Goal: Information Seeking & Learning: Learn about a topic

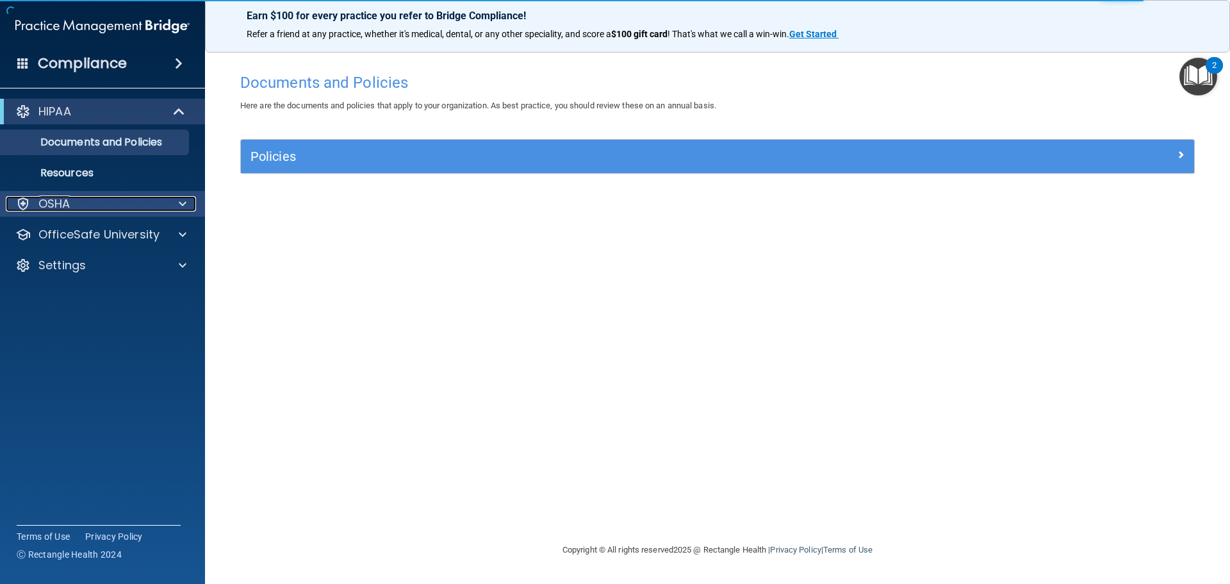
click at [79, 200] on div "OSHA" at bounding box center [85, 203] width 159 height 15
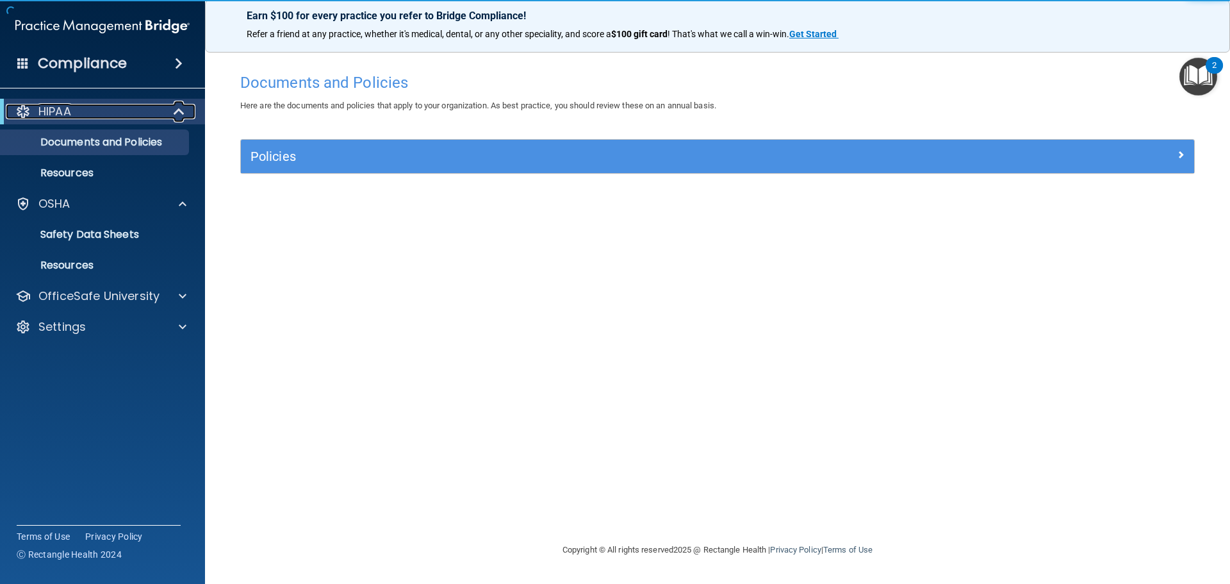
click at [78, 112] on div "HIPAA" at bounding box center [85, 111] width 158 height 15
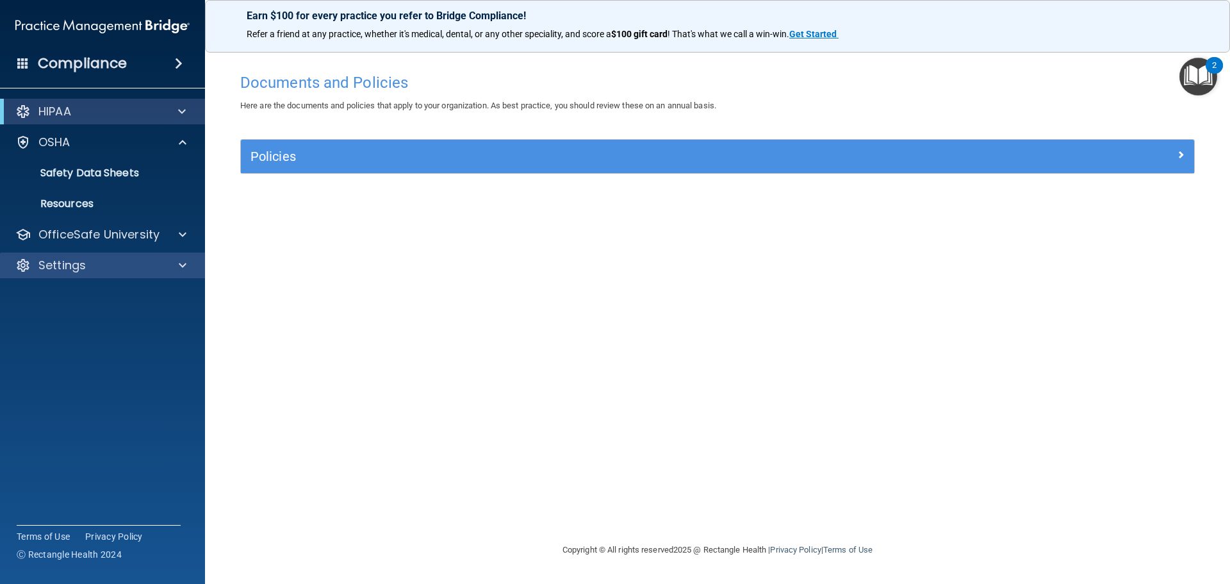
click at [95, 274] on div "Settings" at bounding box center [103, 265] width 206 height 26
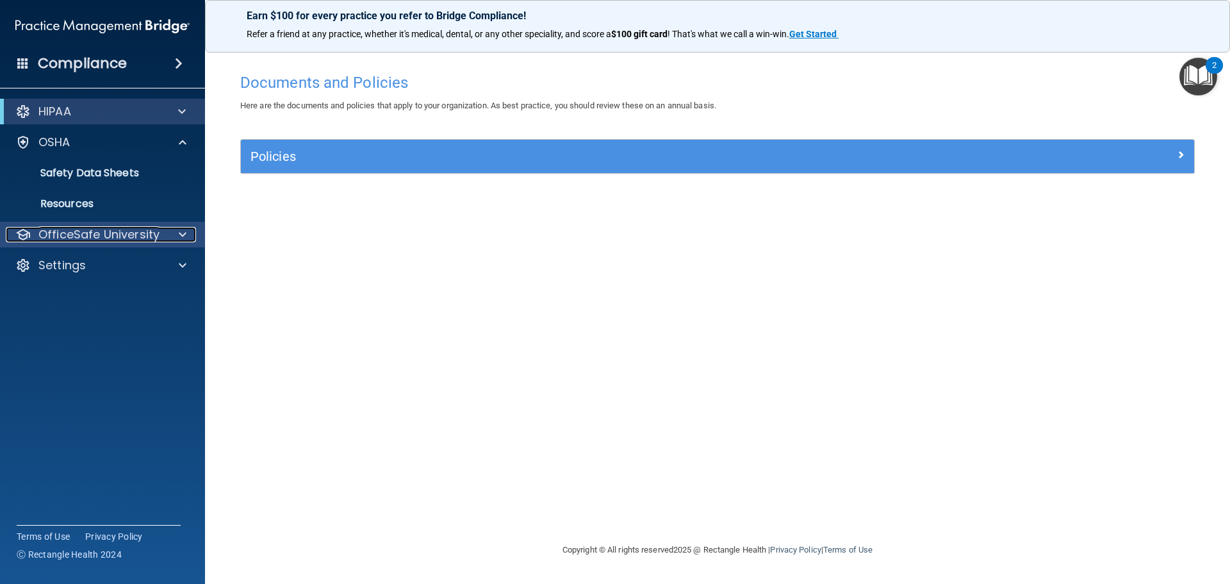
click at [101, 233] on p "OfficeSafe University" at bounding box center [98, 234] width 121 height 15
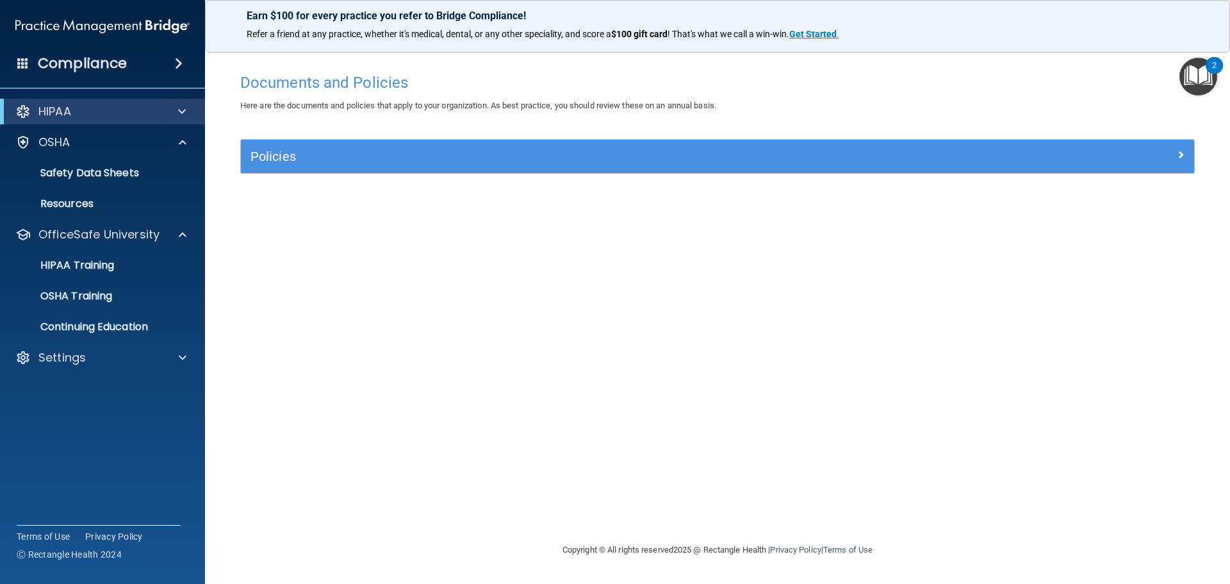
click at [115, 281] on ul "HIPAA Training OSHA Training Continuing Education" at bounding box center [103, 293] width 232 height 92
click at [106, 266] on p "HIPAA Training" at bounding box center [61, 265] width 106 height 13
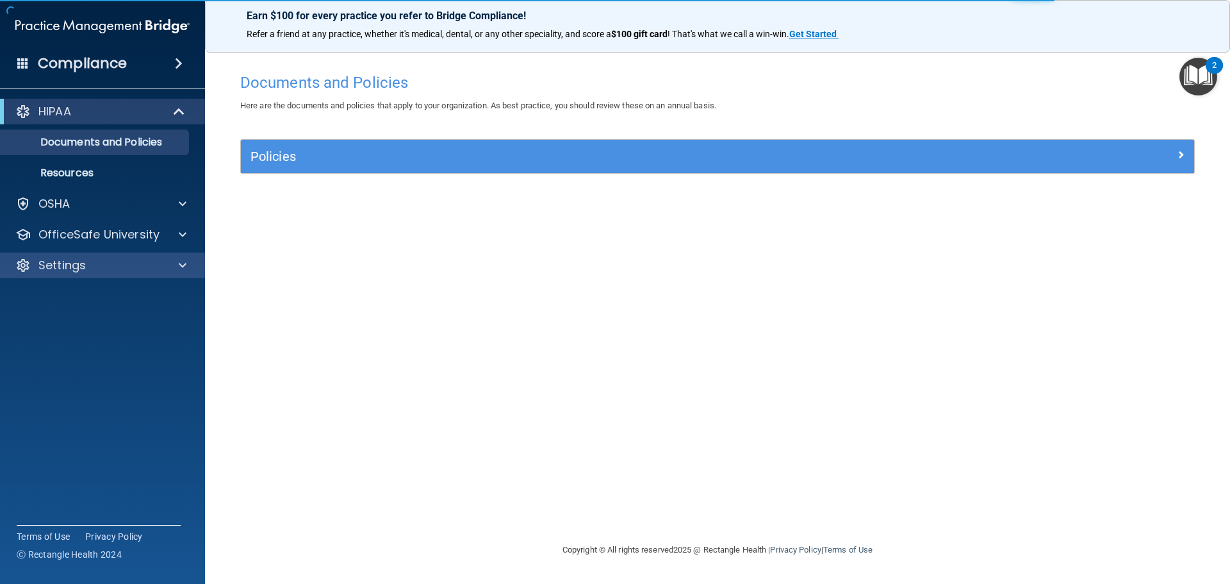
click at [82, 277] on div "Settings" at bounding box center [103, 265] width 206 height 26
click at [56, 253] on div "Settings" at bounding box center [103, 265] width 206 height 26
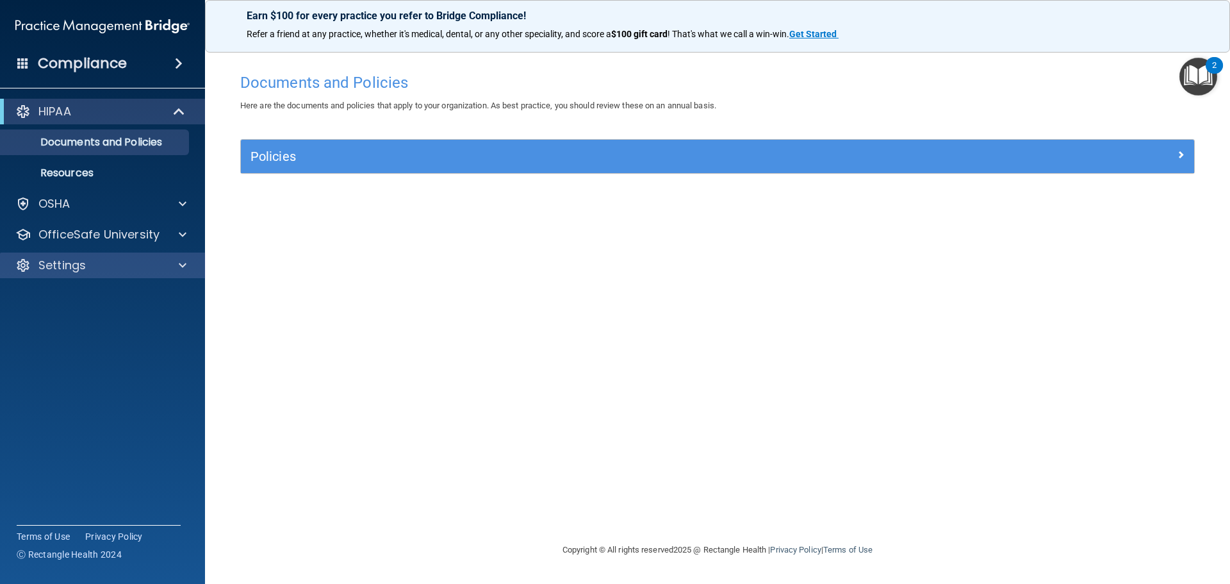
click at [179, 277] on div "Settings" at bounding box center [103, 265] width 206 height 26
click at [172, 265] on div at bounding box center [181, 264] width 32 height 15
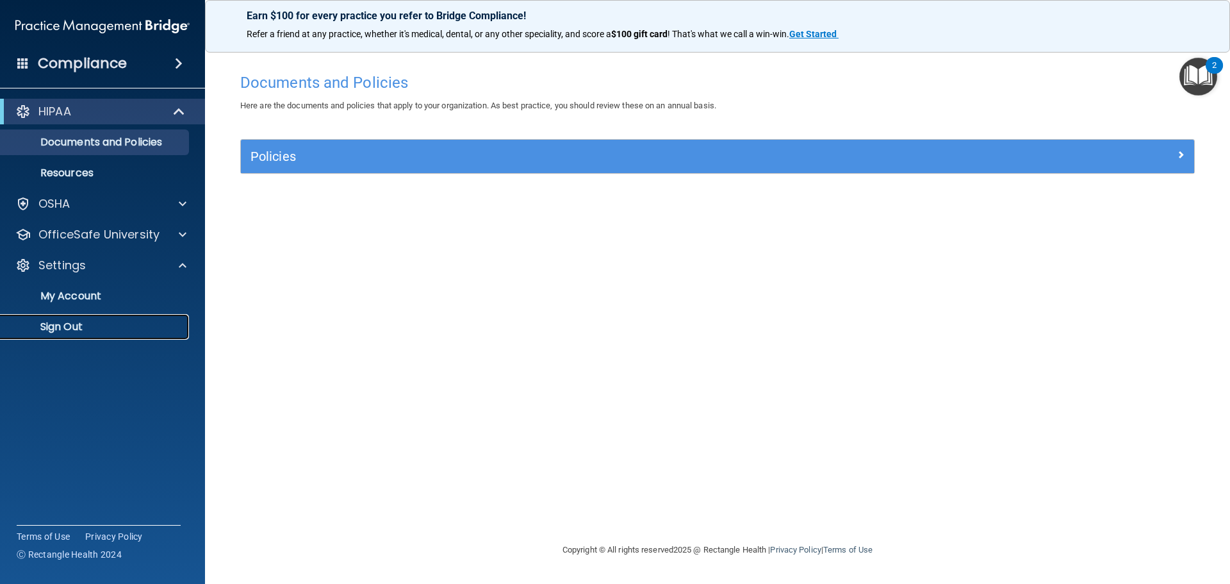
click at [85, 323] on p "Sign Out" at bounding box center [95, 326] width 175 height 13
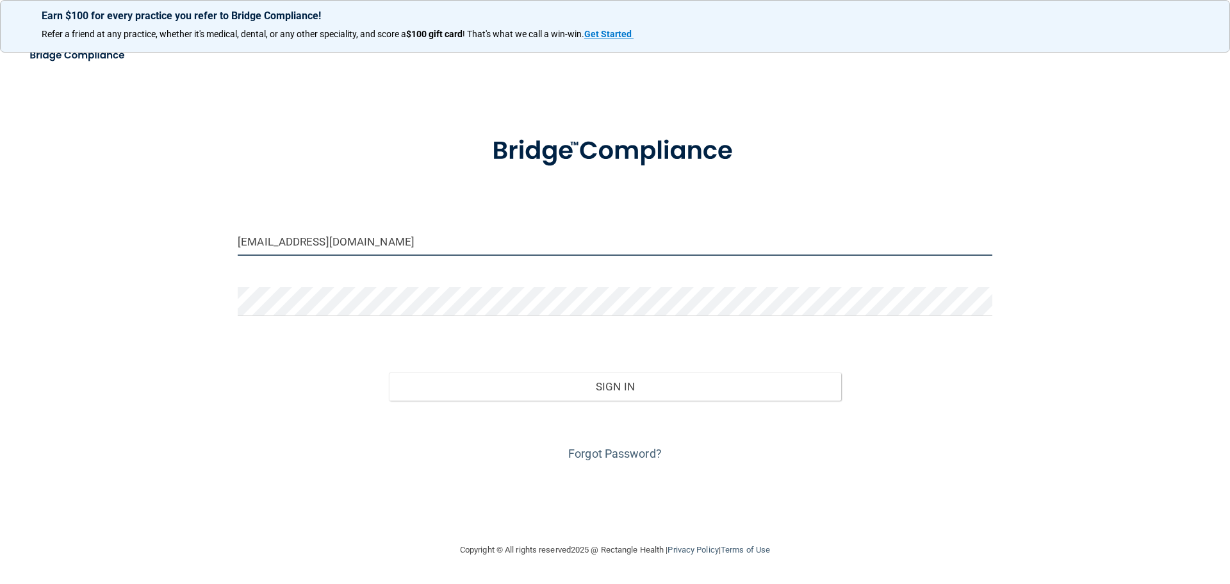
drag, startPoint x: 416, startPoint y: 249, endPoint x: 25, endPoint y: 258, distance: 390.8
click at [25, 258] on main "[EMAIL_ADDRESS][DOMAIN_NAME] Invalid email/password. You don't have permission …" at bounding box center [615, 312] width 1230 height 543
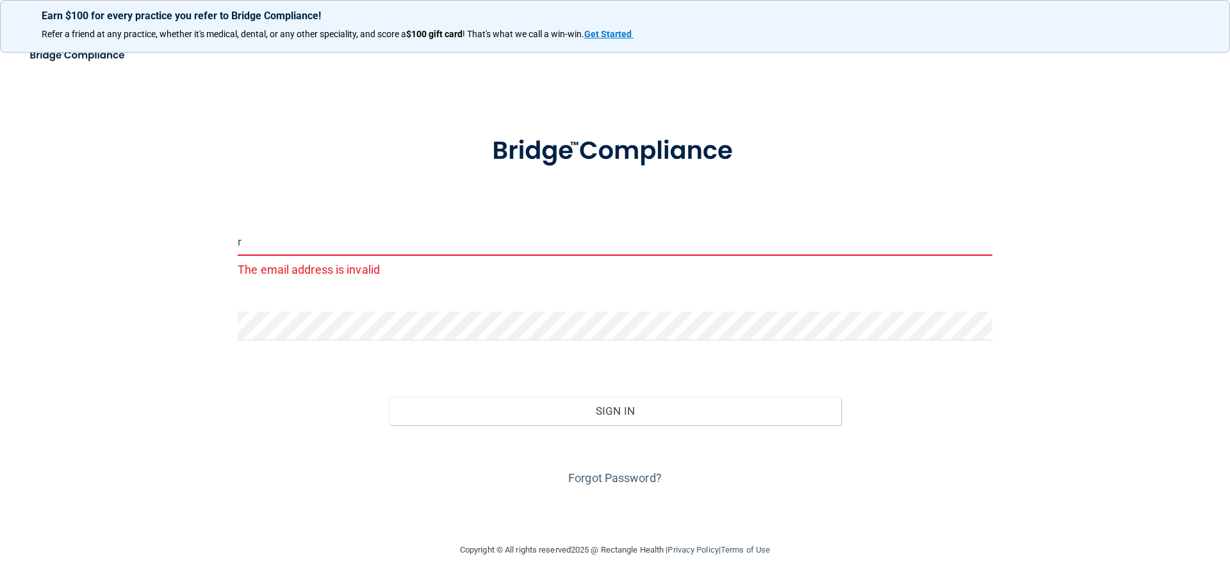
type input "[EMAIL_ADDRESS][DOMAIN_NAME]"
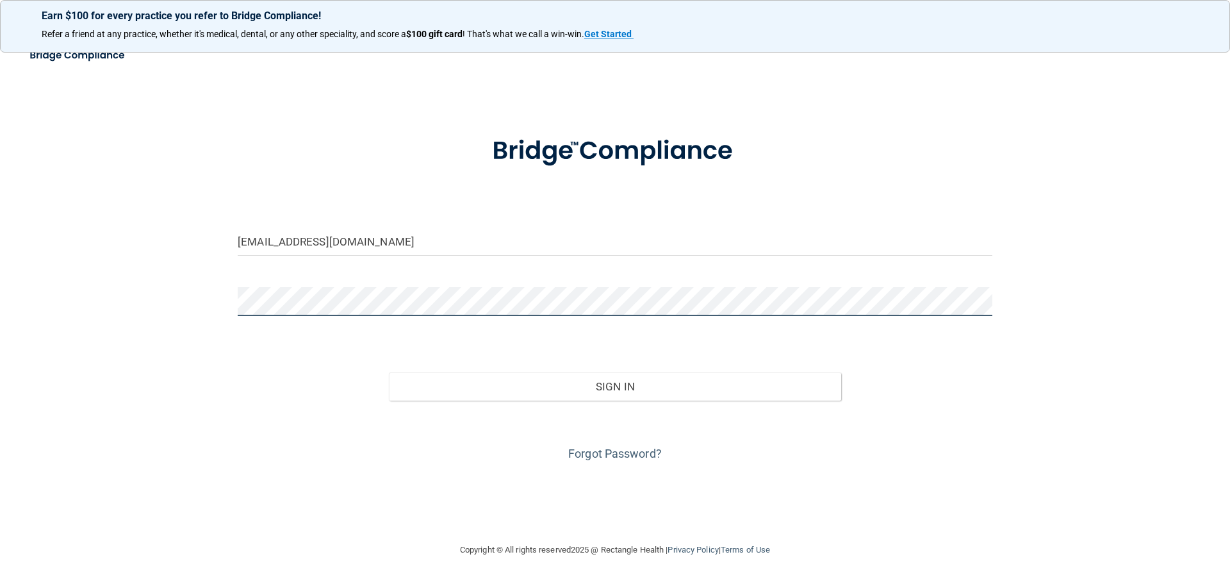
click at [0, 279] on main "rzenteno@kleinmedicalclinic.com Invalid email/password. You don't have permissi…" at bounding box center [615, 312] width 1230 height 543
click at [389, 372] on button "Sign In" at bounding box center [615, 386] width 453 height 28
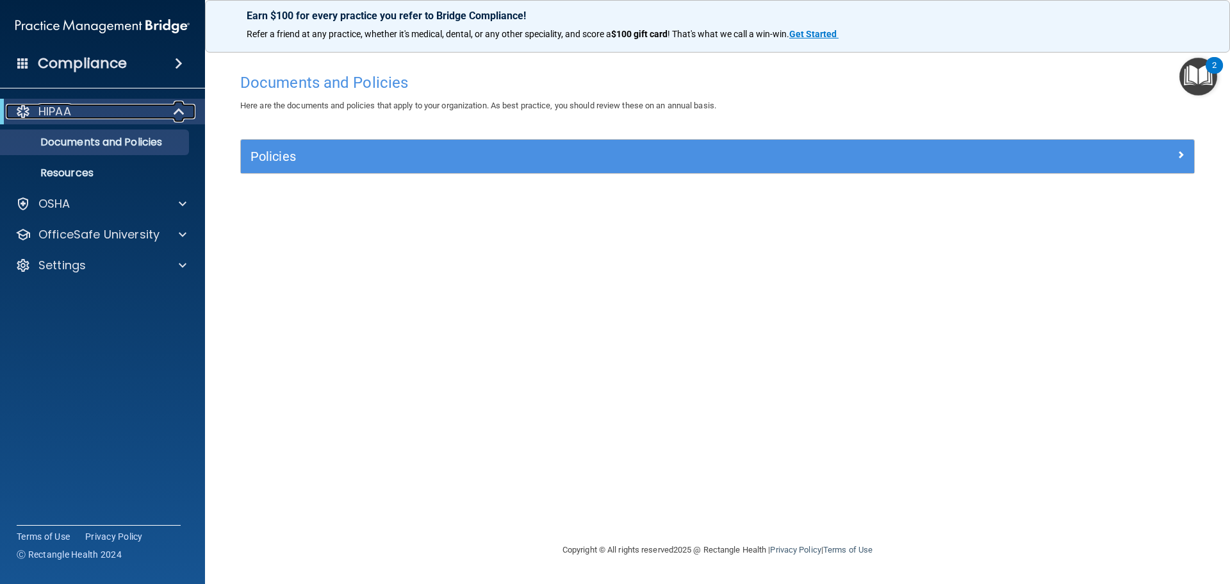
click at [94, 113] on div "HIPAA" at bounding box center [85, 111] width 158 height 15
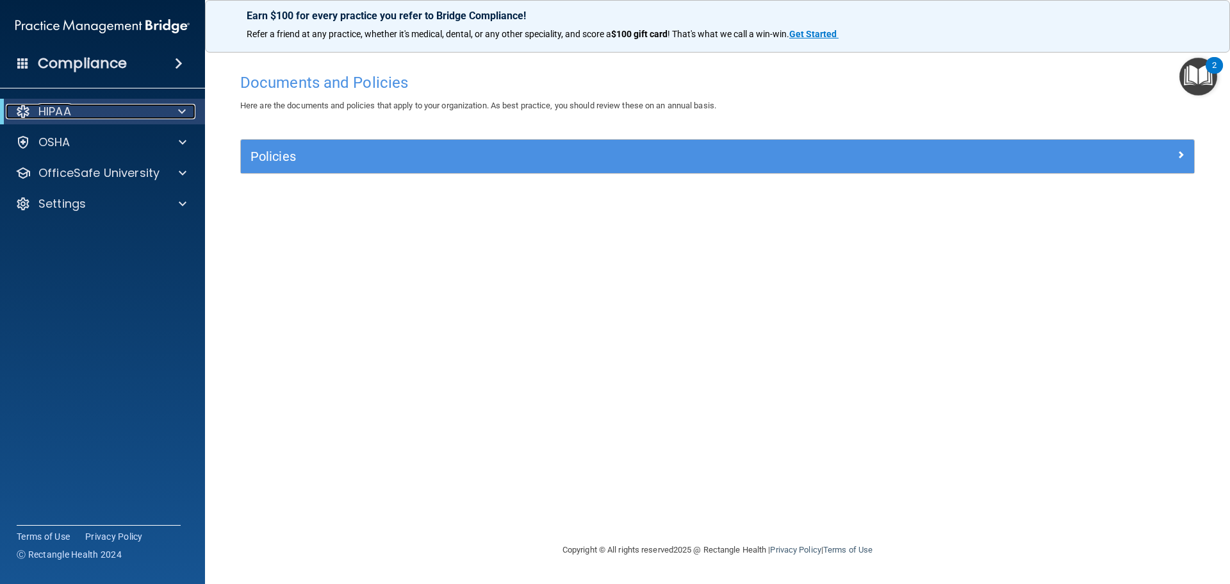
click at [94, 113] on div "HIPAA" at bounding box center [85, 111] width 158 height 15
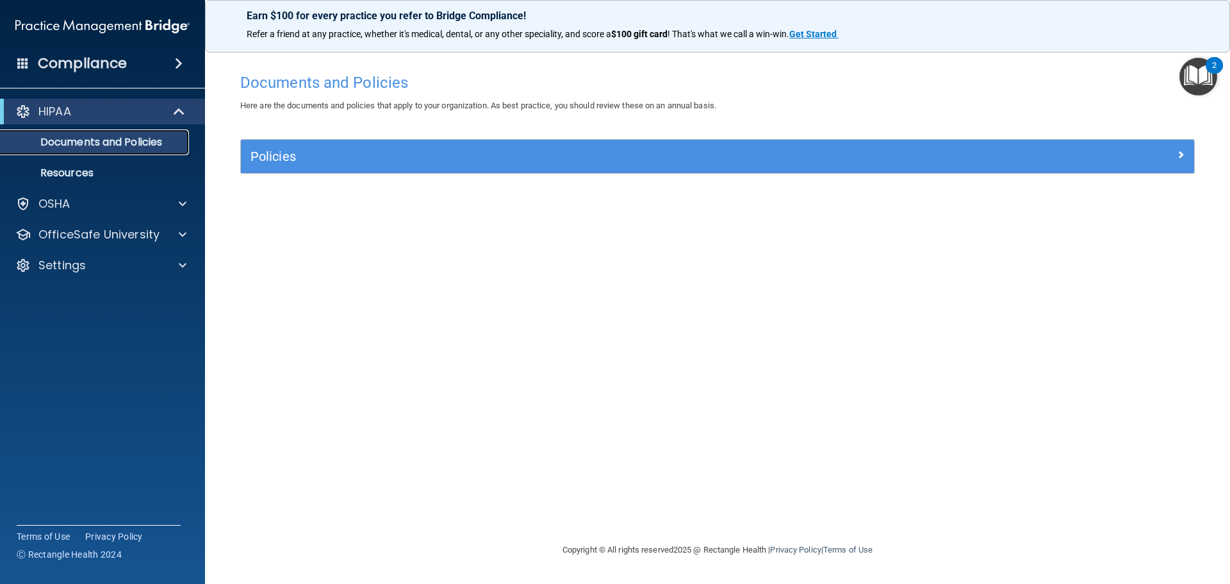
click at [85, 143] on p "Documents and Policies" at bounding box center [95, 142] width 175 height 13
click at [114, 230] on p "OfficeSafe University" at bounding box center [98, 234] width 121 height 15
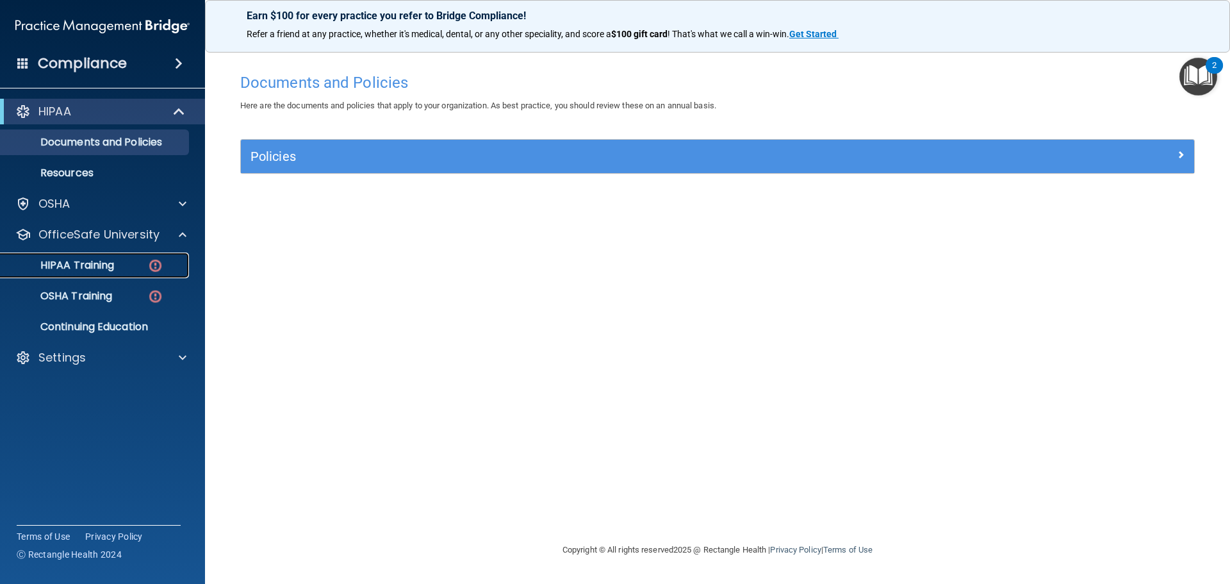
click at [110, 261] on p "HIPAA Training" at bounding box center [61, 265] width 106 height 13
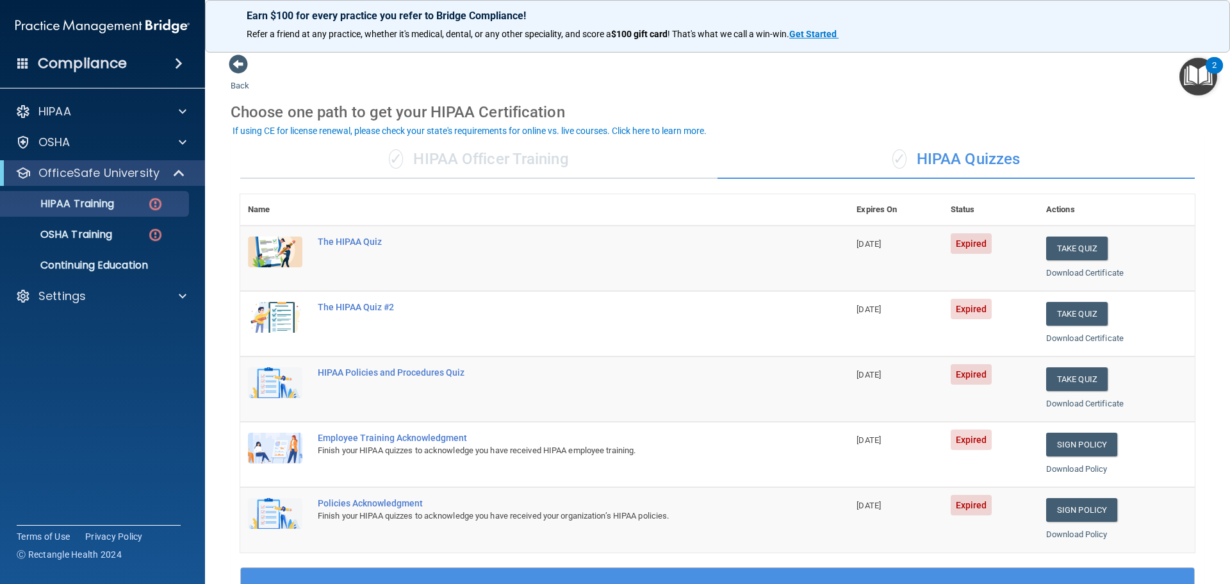
click at [467, 177] on div "✓ HIPAA Officer Training" at bounding box center [478, 159] width 477 height 38
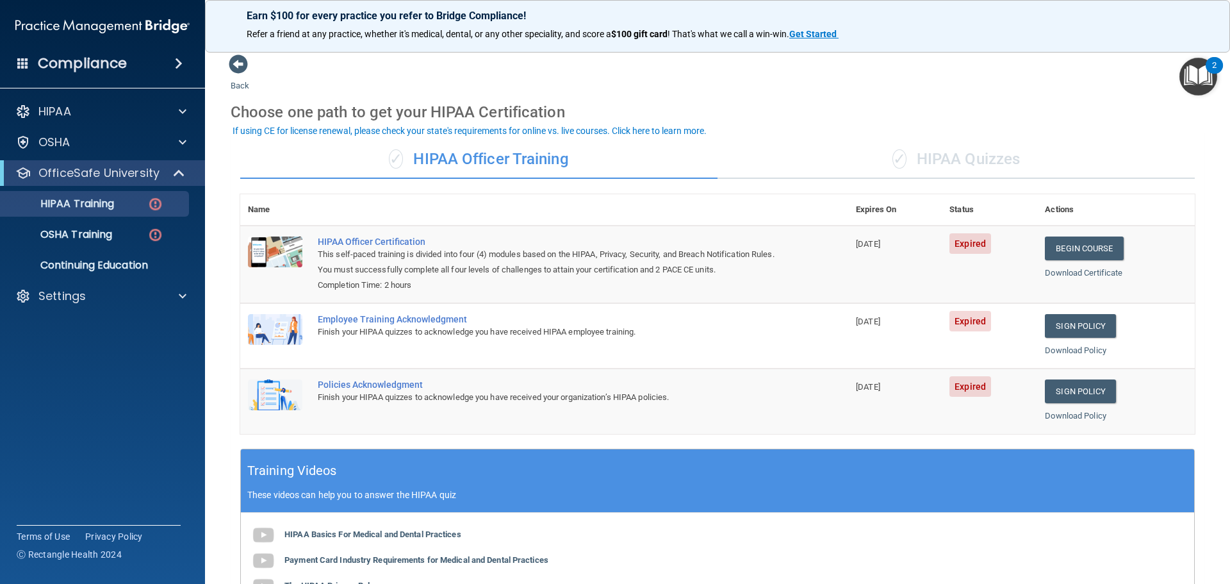
click at [924, 180] on div "✓ HIPAA Officer Training ✓ HIPAA Quizzes Name Expires On Status Actions HIPAA O…" at bounding box center [718, 463] width 974 height 664
click at [919, 156] on div "✓ HIPAA Quizzes" at bounding box center [955, 159] width 477 height 38
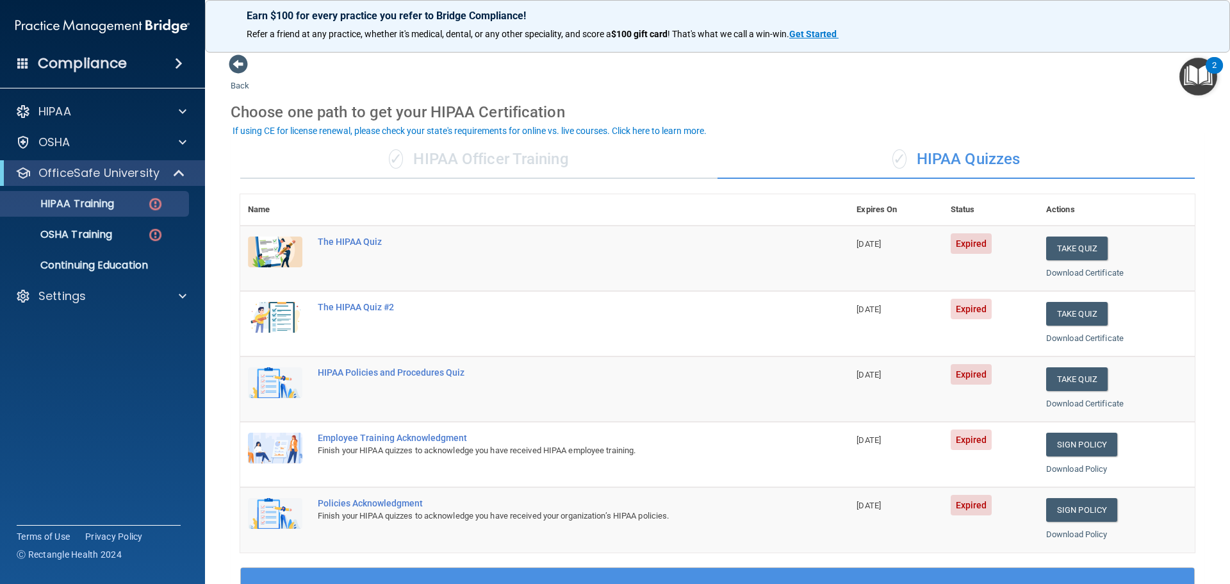
click at [404, 153] on div "✓ HIPAA Officer Training" at bounding box center [478, 159] width 477 height 38
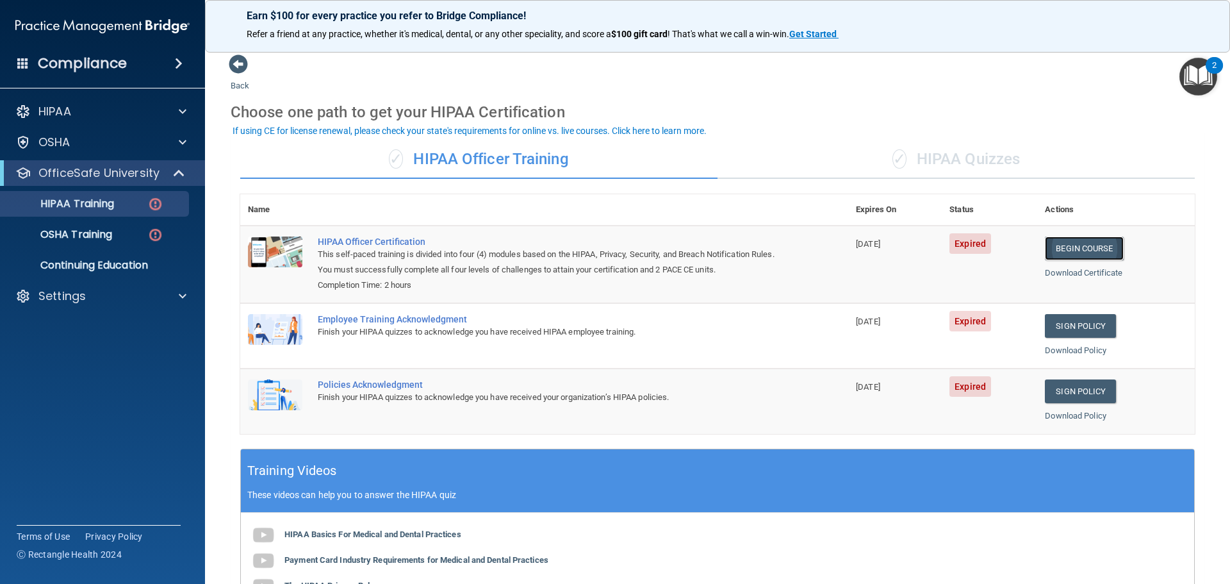
click at [1054, 245] on link "Begin Course" at bounding box center [1084, 248] width 78 height 24
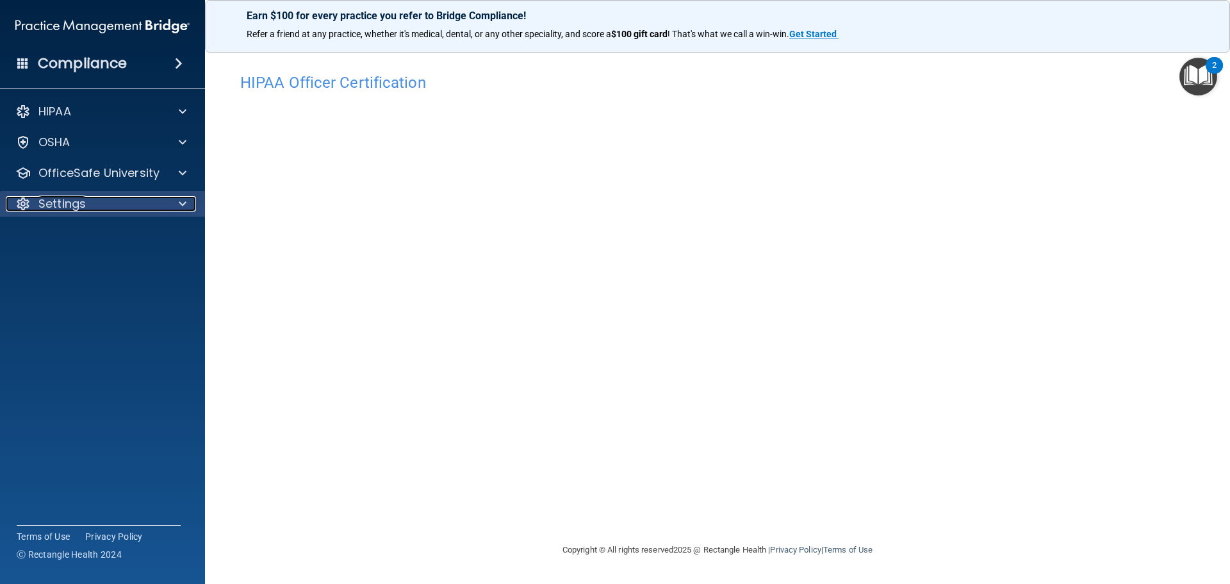
click at [31, 206] on div "Settings" at bounding box center [85, 203] width 159 height 15
